Goal: Download file/media

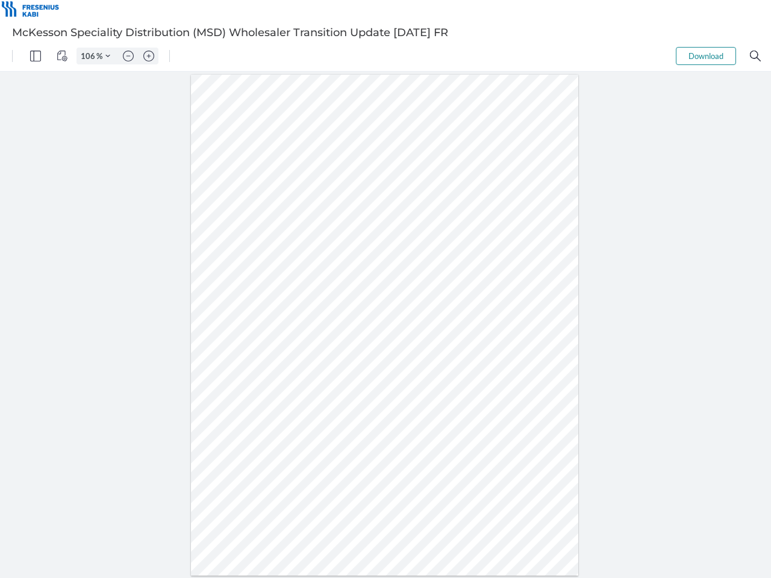
click at [36, 56] on img "Panel" at bounding box center [35, 56] width 11 height 11
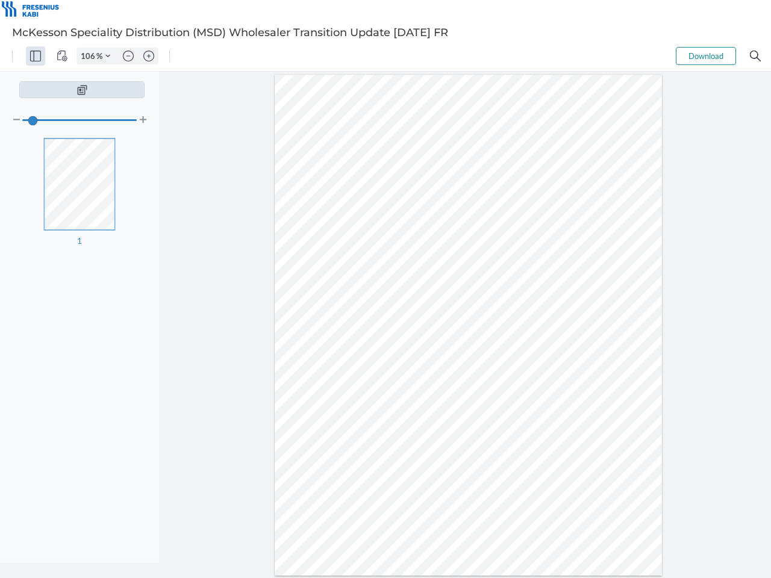
click at [62, 56] on img "View Controls" at bounding box center [62, 56] width 11 height 11
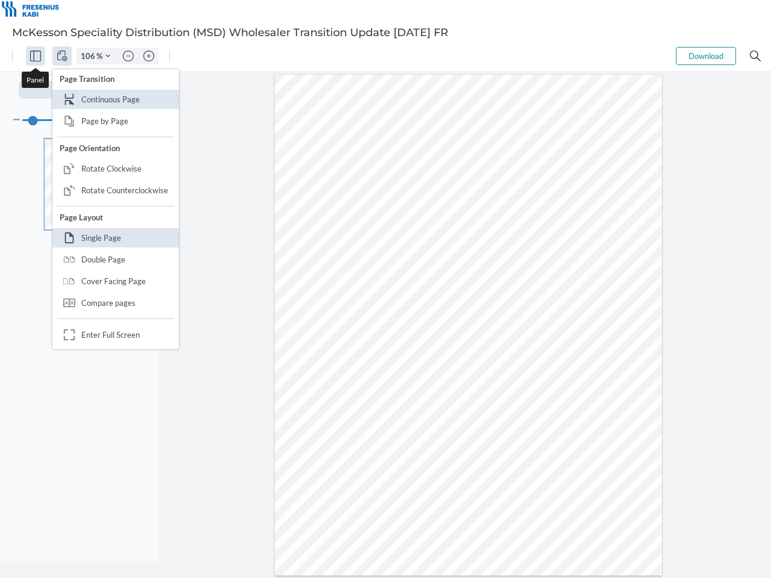
click at [90, 56] on input "106" at bounding box center [86, 56] width 19 height 11
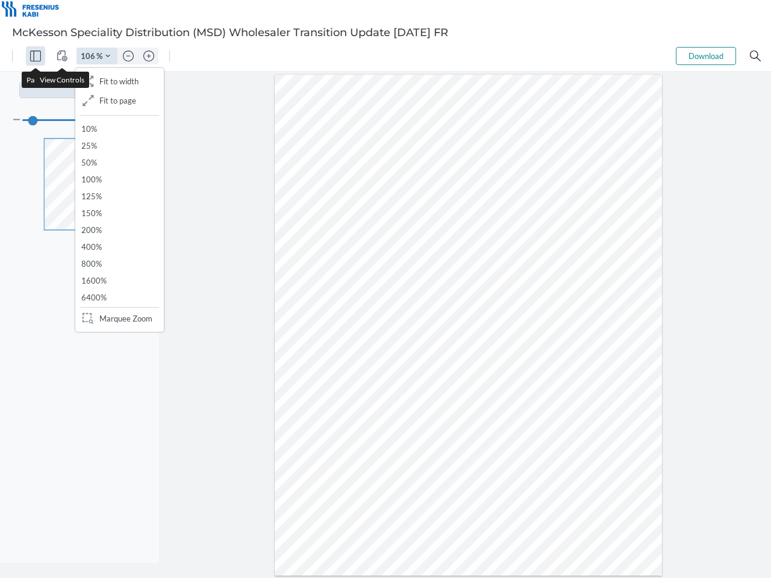
click at [108, 56] on img "Zoom Controls" at bounding box center [107, 56] width 5 height 5
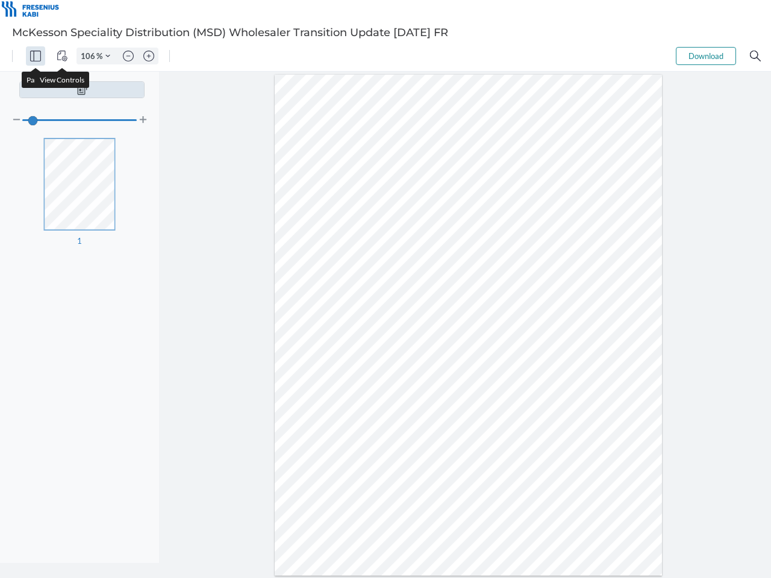
click at [128, 56] on img "Zoom out" at bounding box center [128, 56] width 11 height 11
click at [149, 56] on img "Zoom in" at bounding box center [148, 56] width 11 height 11
type input "106"
click at [706, 56] on button "Download" at bounding box center [706, 56] width 60 height 18
click at [756, 56] on img "Search" at bounding box center [755, 56] width 11 height 11
